Goal: Information Seeking & Learning: Learn about a topic

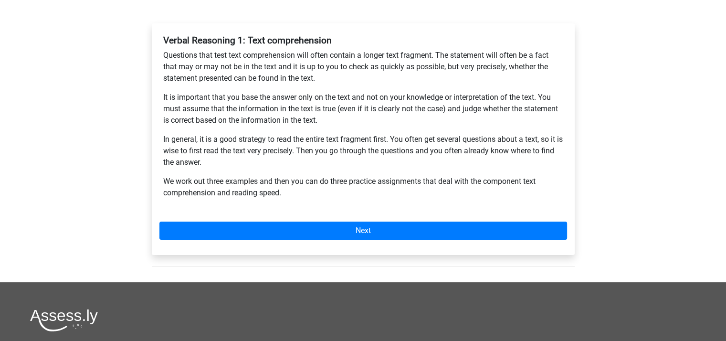
scroll to position [143, 0]
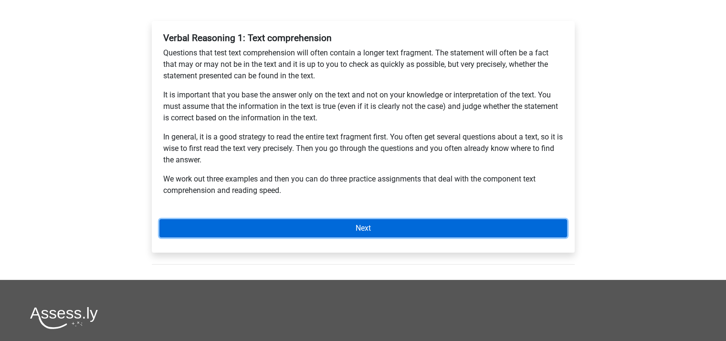
click at [333, 220] on link "Next" at bounding box center [362, 228] width 407 height 18
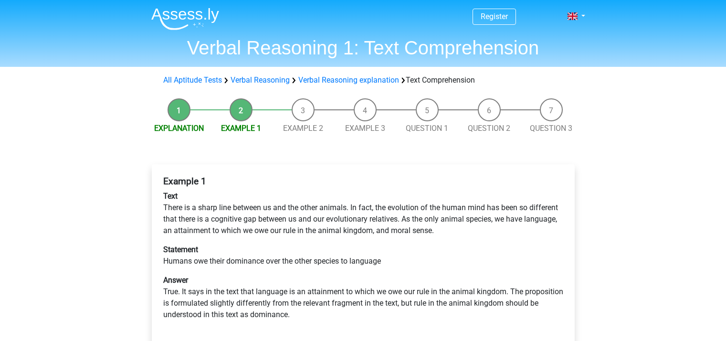
click at [333, 227] on p "Text There is a sharp line between us and the other animals. In fact, the evolu…" at bounding box center [363, 213] width 400 height 46
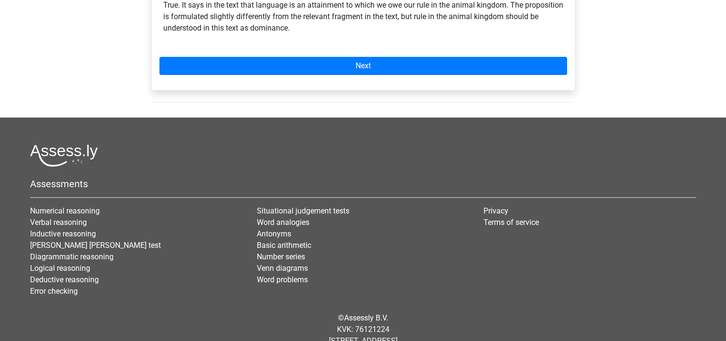
scroll to position [143, 0]
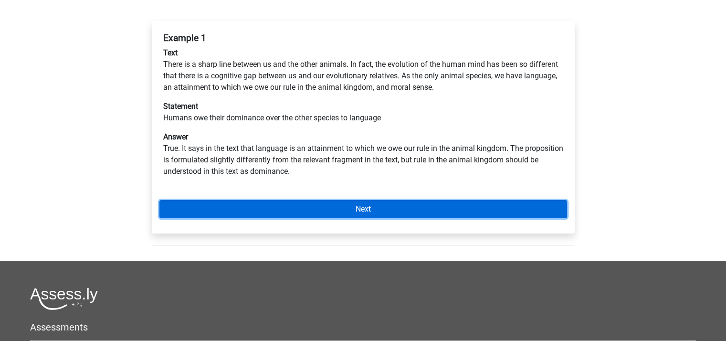
click at [361, 204] on link "Next" at bounding box center [362, 209] width 407 height 18
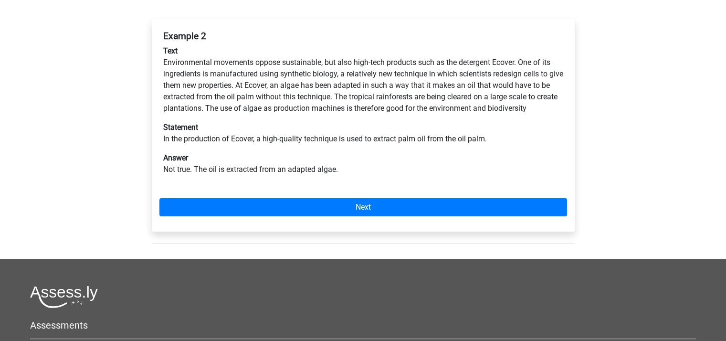
scroll to position [143, 0]
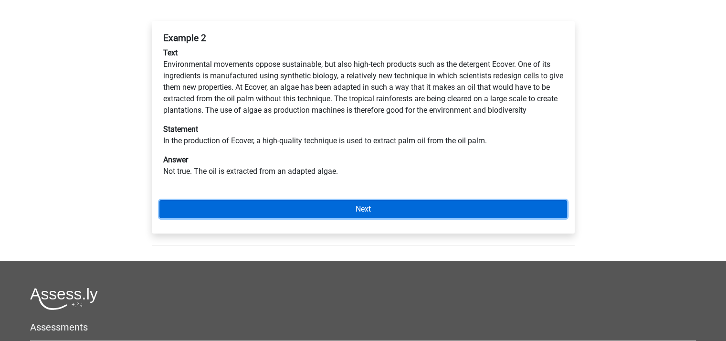
click at [355, 202] on link "Next" at bounding box center [362, 209] width 407 height 18
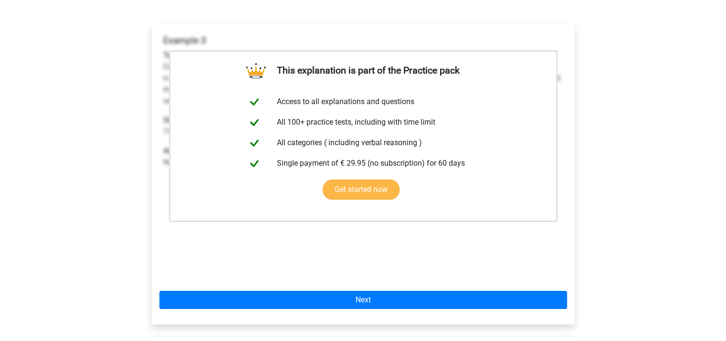
scroll to position [143, 0]
